Goal: Navigation & Orientation: Find specific page/section

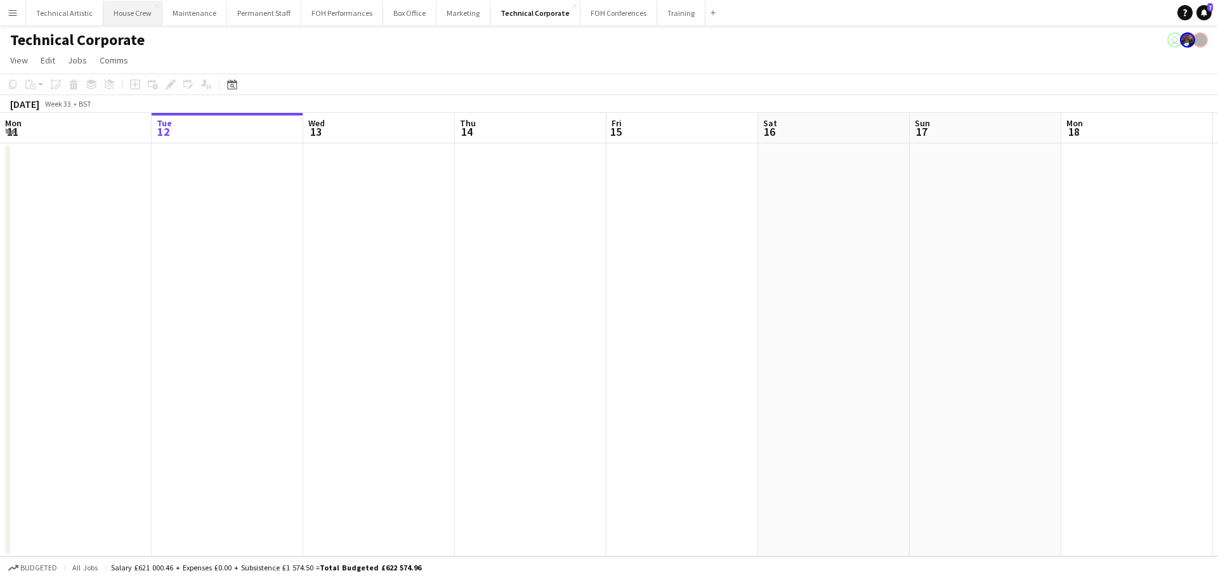
click at [133, 7] on button "House Crew Close" at bounding box center [132, 13] width 59 height 25
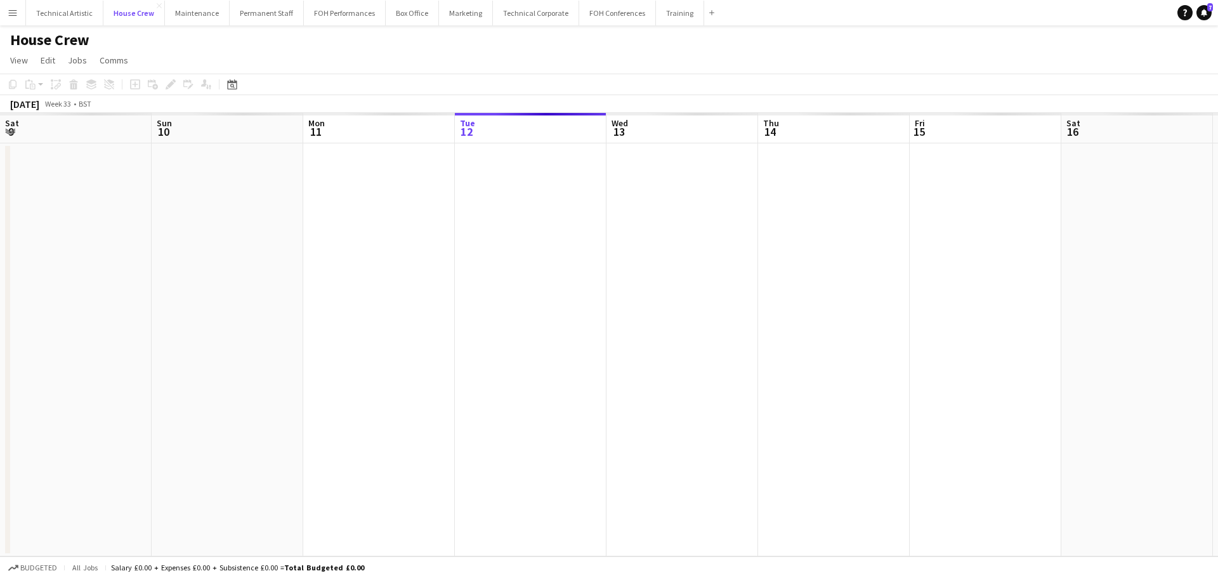
scroll to position [0, 303]
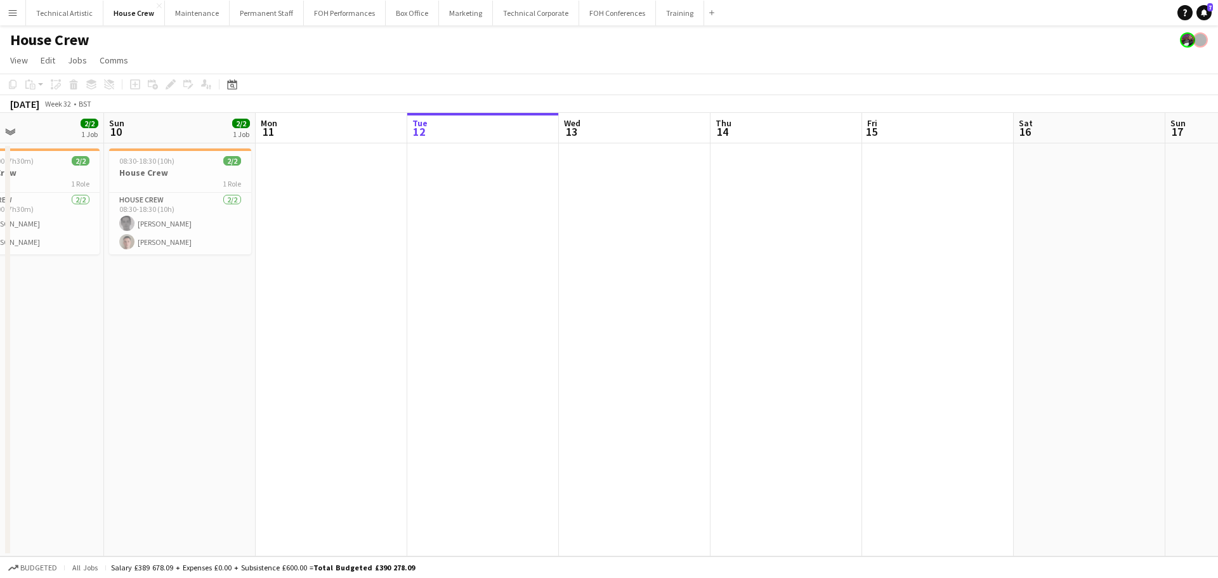
drag, startPoint x: 179, startPoint y: 207, endPoint x: 741, endPoint y: 211, distance: 562.0
click at [741, 211] on app-calendar-viewport "Thu 7 Fri 8 4/4 1 Job Sat 9 2/2 1 Job Sun 10 2/2 1 Job Mon 11 Tue 12 Wed 13 Thu…" at bounding box center [609, 334] width 1218 height 443
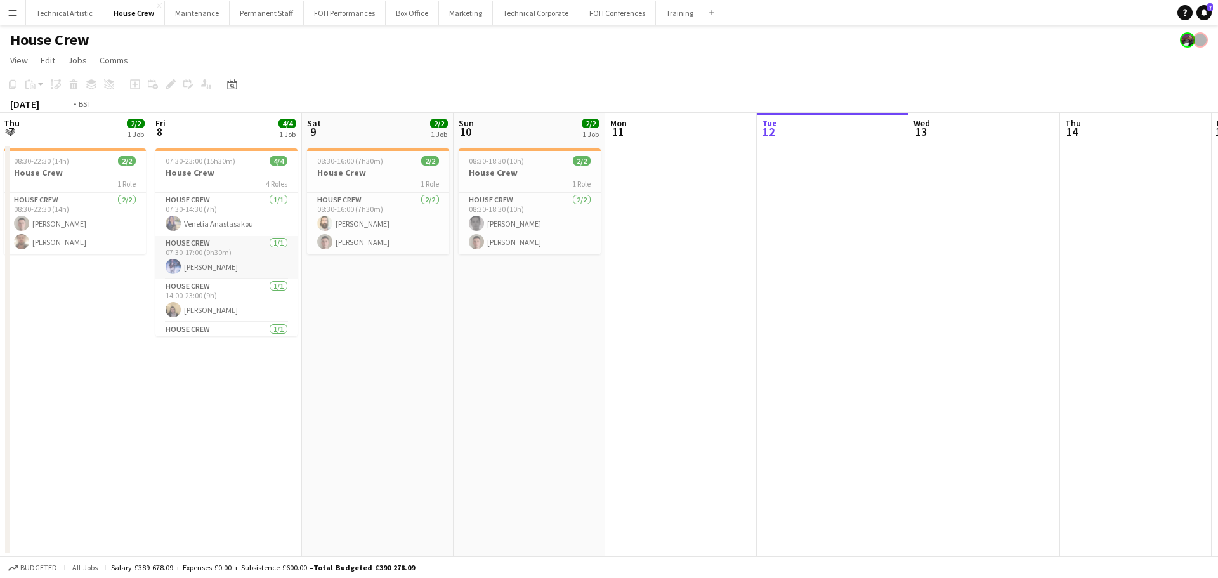
drag, startPoint x: 192, startPoint y: 245, endPoint x: 944, endPoint y: 238, distance: 752.3
click at [944, 238] on app-calendar-viewport "Tue 5 Wed 6 Thu 7 2/2 1 Job Fri 8 4/4 1 Job Sat 9 2/2 1 Job Sun 10 2/2 1 Job Mo…" at bounding box center [609, 334] width 1218 height 443
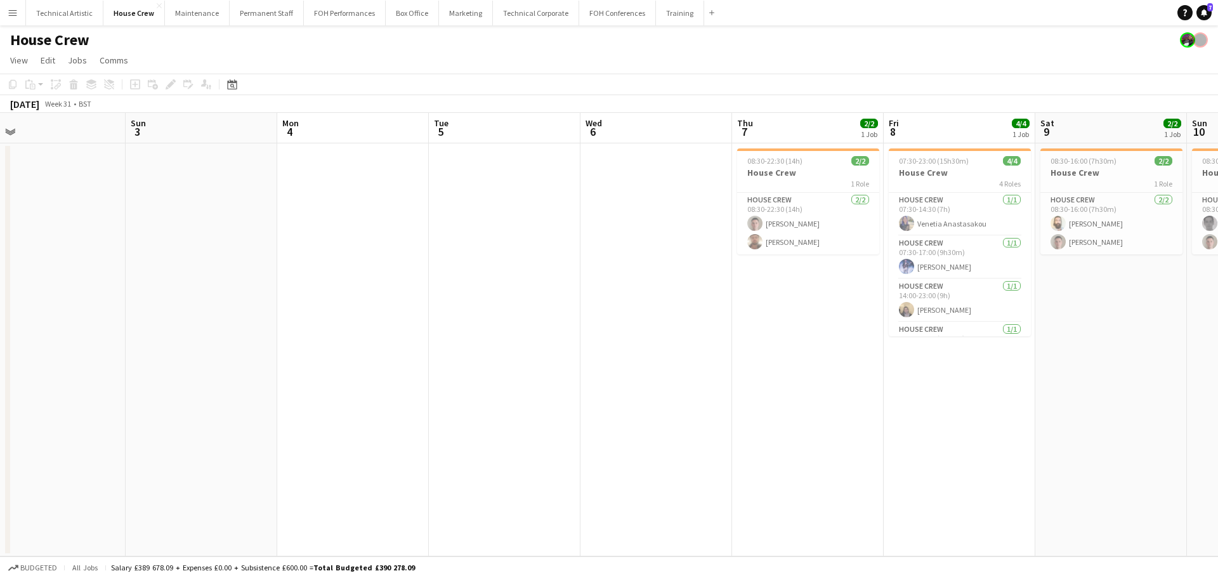
drag, startPoint x: 245, startPoint y: 219, endPoint x: 939, endPoint y: 214, distance: 694.6
click at [939, 214] on app-calendar-viewport "Thu 31 Fri 1 Sat 2 Sun 3 Mon 4 Tue 5 Wed 6 Thu 7 2/2 1 Job Fri 8 4/4 1 Job Sat …" at bounding box center [609, 334] width 1218 height 443
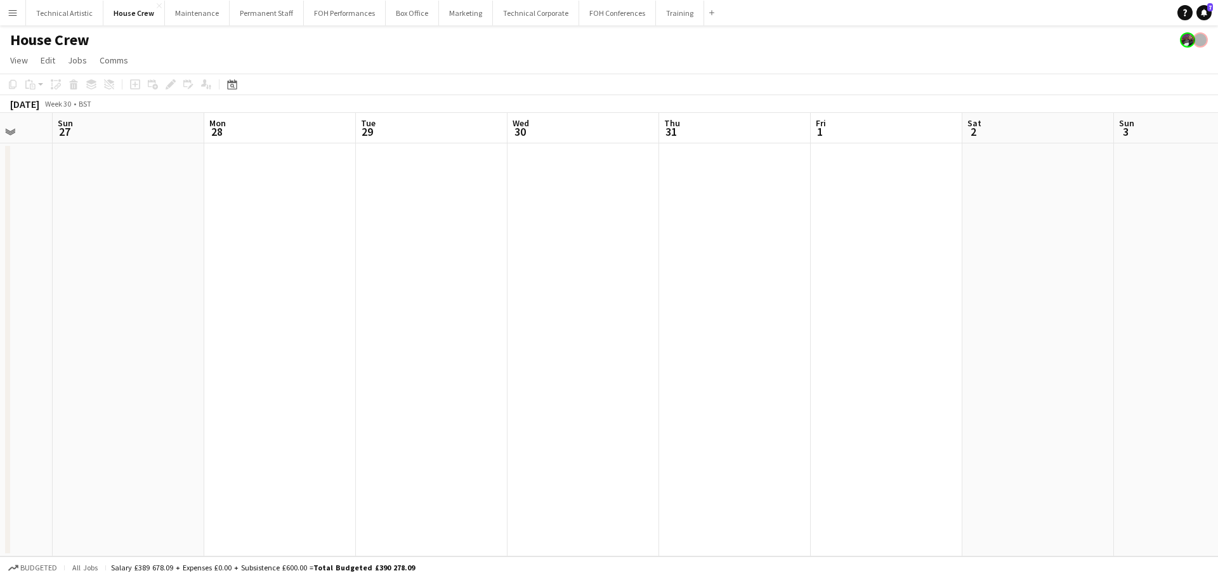
scroll to position [0, 387]
drag, startPoint x: 306, startPoint y: 301, endPoint x: 767, endPoint y: 302, distance: 461.1
click at [767, 302] on app-calendar-viewport "Fri 25 Sat 26 Sun 27 Mon 28 Tue 29 Wed 30 Thu 31 Fri 1 Sat 2 Sun 3 Mon 4 Tue 5 …" at bounding box center [609, 334] width 1218 height 443
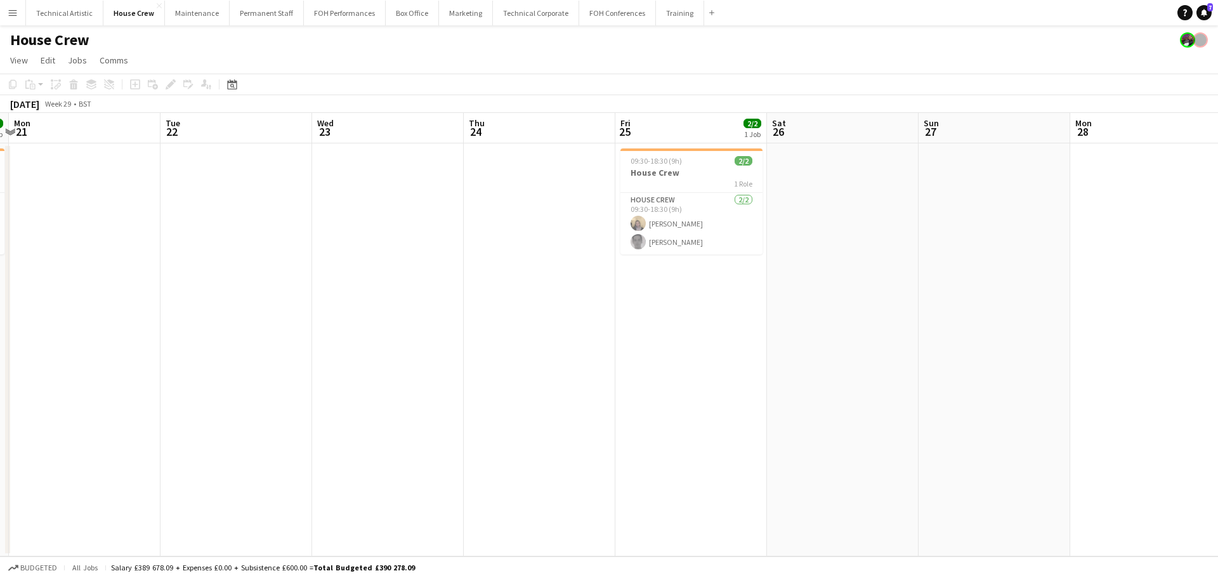
drag, startPoint x: 799, startPoint y: 245, endPoint x: 825, endPoint y: 245, distance: 26.6
click at [825, 245] on app-calendar-viewport "Sat 19 2/2 1 Job Sun 20 2/2 1 Job Mon 21 Tue 22 Wed 23 Thu 24 Fri 25 2/2 1 Job …" at bounding box center [609, 334] width 1218 height 443
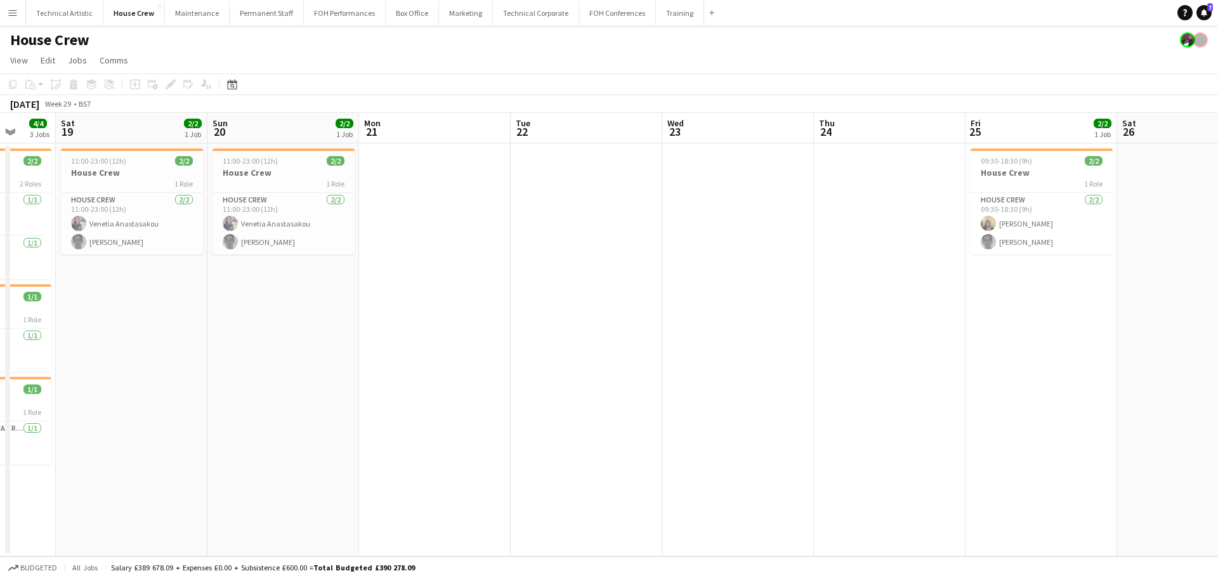
scroll to position [0, 385]
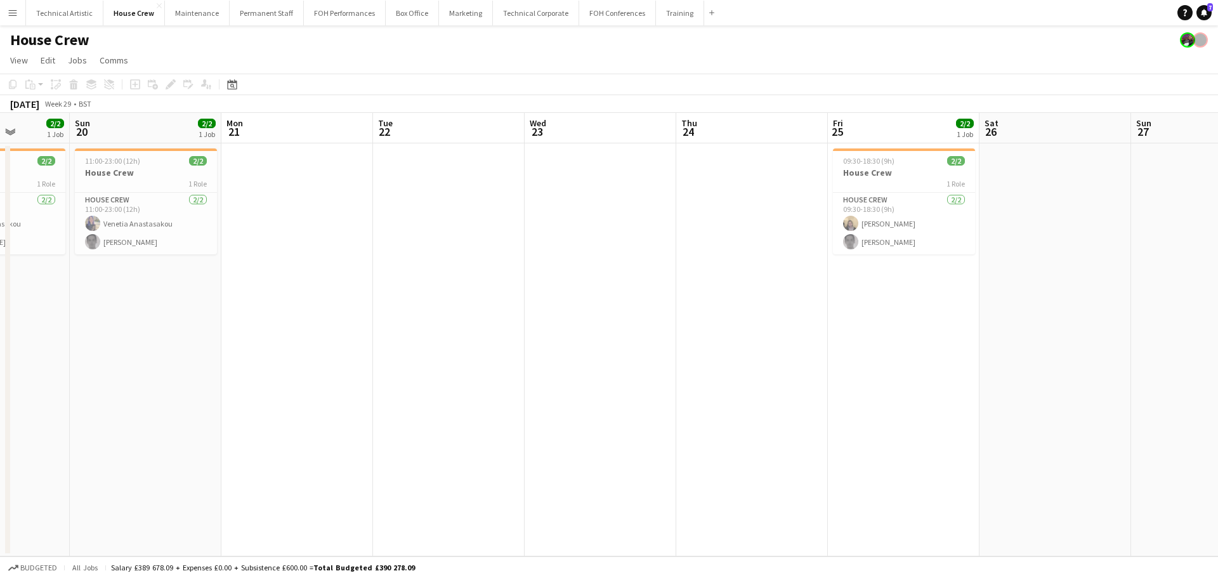
drag, startPoint x: 346, startPoint y: 261, endPoint x: 559, endPoint y: 261, distance: 212.5
click at [559, 261] on app-calendar-viewport "Thu 17 4/4 2 Jobs Fri 18 4/4 3 Jobs Sat 19 2/2 1 Job Sun 20 2/2 1 Job Mon 21 Tu…" at bounding box center [609, 334] width 1218 height 443
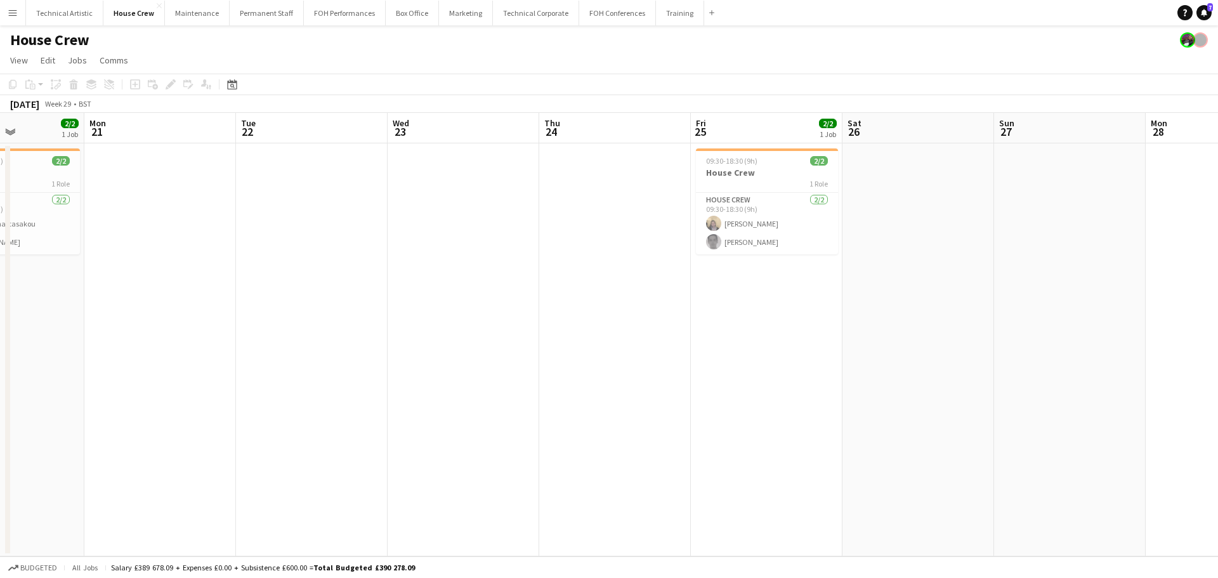
scroll to position [0, 397]
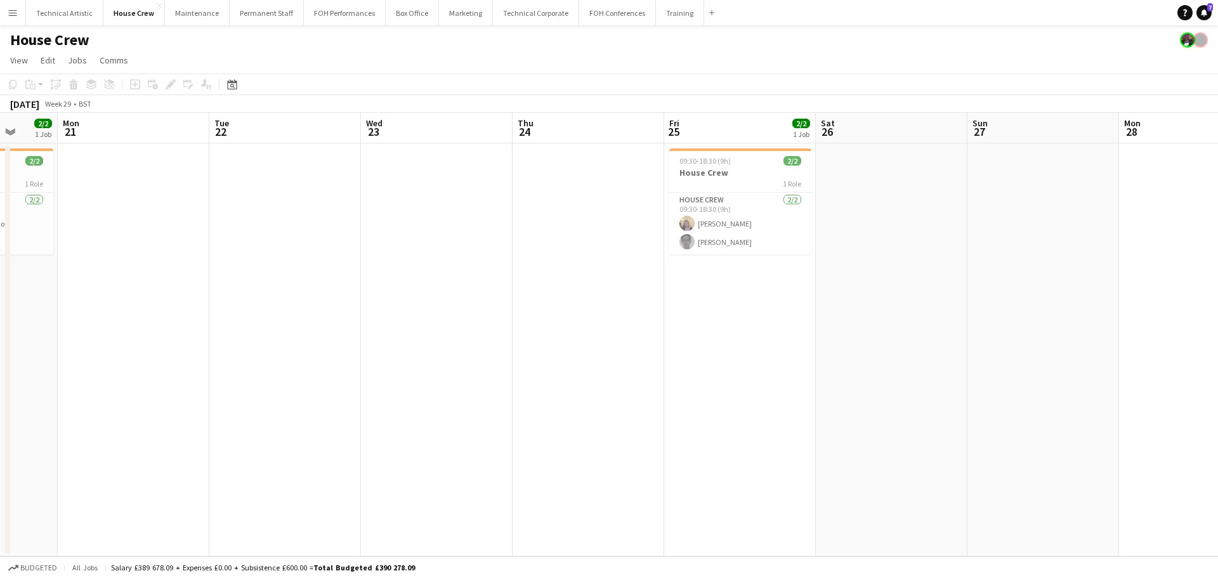
drag, startPoint x: 673, startPoint y: 178, endPoint x: 509, endPoint y: 160, distance: 164.6
click at [509, 160] on app-calendar-viewport "Fri 18 4/4 3 Jobs Sat 19 2/2 1 Job Sun 20 2/2 1 Job Mon 21 Tue 22 Wed 23 Thu 24…" at bounding box center [609, 334] width 1218 height 443
